Goal: Information Seeking & Learning: Learn about a topic

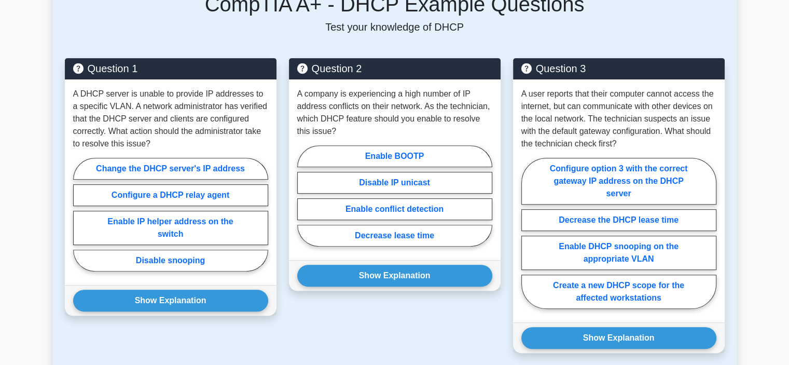
scroll to position [415, 0]
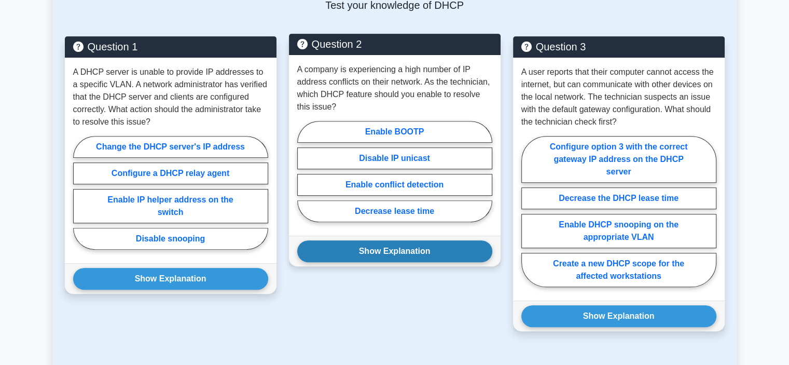
click at [348, 250] on button "Show Explanation" at bounding box center [394, 251] width 195 height 22
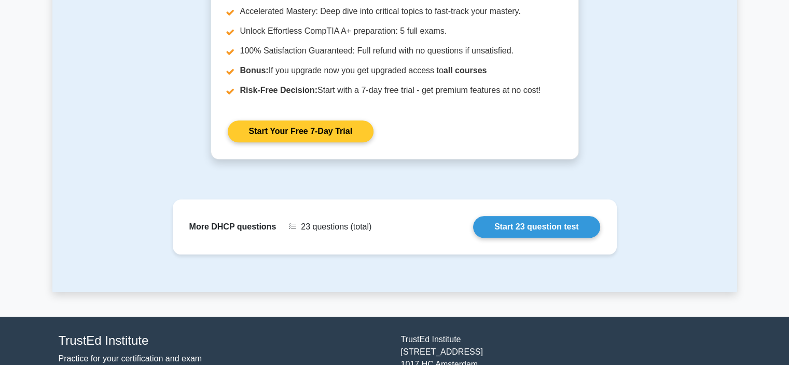
scroll to position [1114, 0]
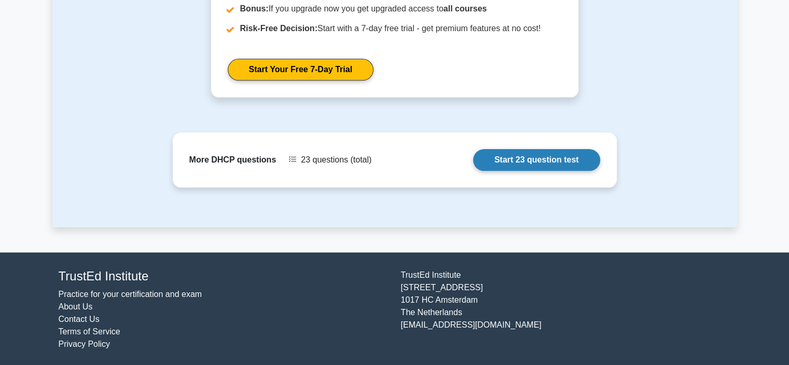
click at [504, 153] on link "Start 23 question test" at bounding box center [536, 160] width 127 height 22
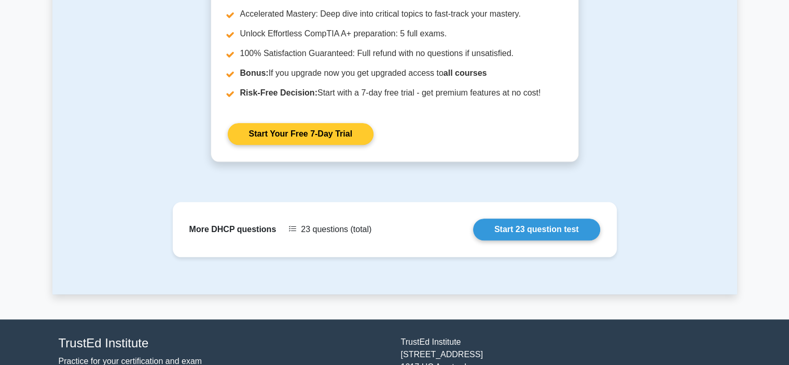
scroll to position [906, 0]
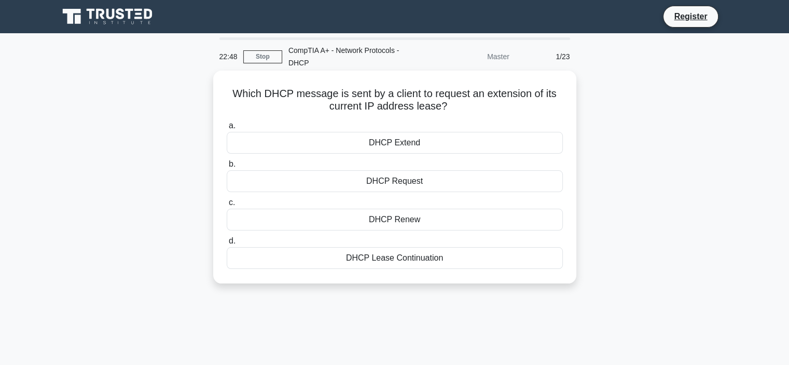
click at [304, 258] on div "DHCP Lease Continuation" at bounding box center [395, 258] width 336 height 22
click at [227, 244] on input "d. DHCP Lease Continuation" at bounding box center [227, 241] width 0 height 7
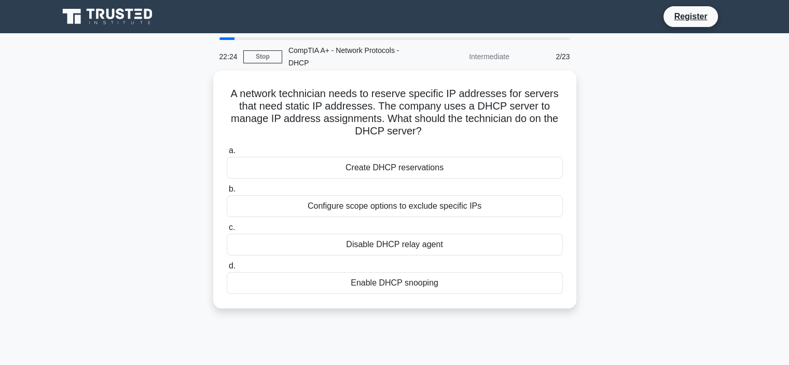
click at [377, 168] on div "Create DHCP reservations" at bounding box center [395, 168] width 336 height 22
click at [227, 154] on input "a. Create DHCP reservations" at bounding box center [227, 150] width 0 height 7
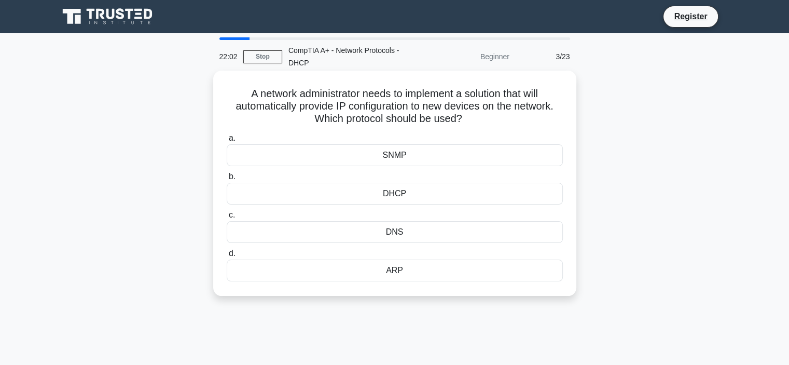
click at [381, 189] on div "DHCP" at bounding box center [395, 194] width 336 height 22
click at [227, 180] on input "b. DHCP" at bounding box center [227, 176] width 0 height 7
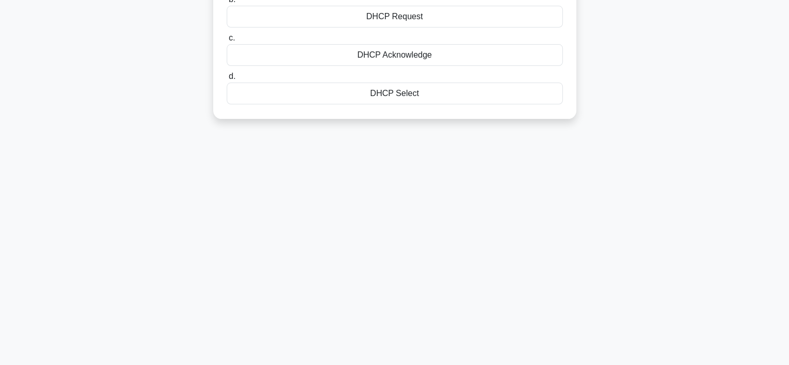
scroll to position [196, 0]
